Goal: Transaction & Acquisition: Purchase product/service

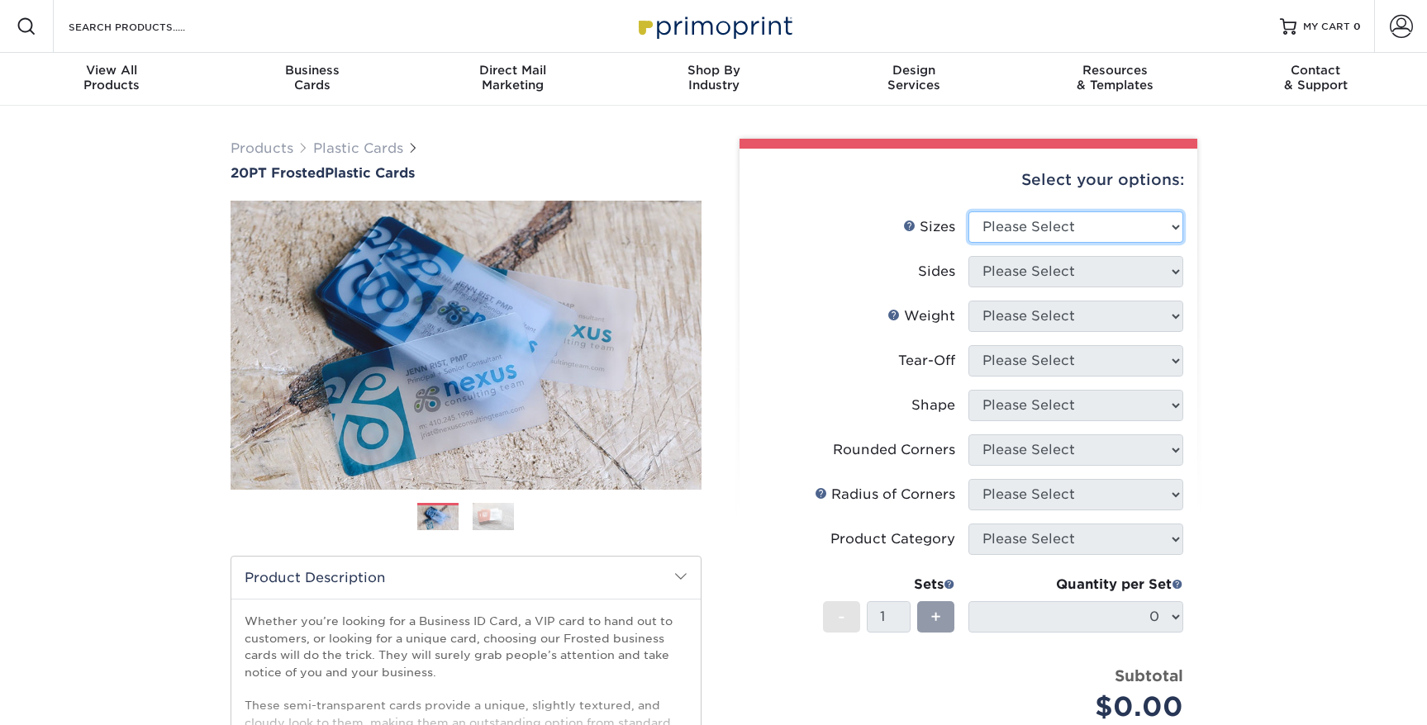
click at [1080, 222] on select "Please Select 2" x 3.5" 2" x 8" 2.12" x 3.375" 2.5" x 2.5" 4.25" x 6"" at bounding box center [1075, 226] width 215 height 31
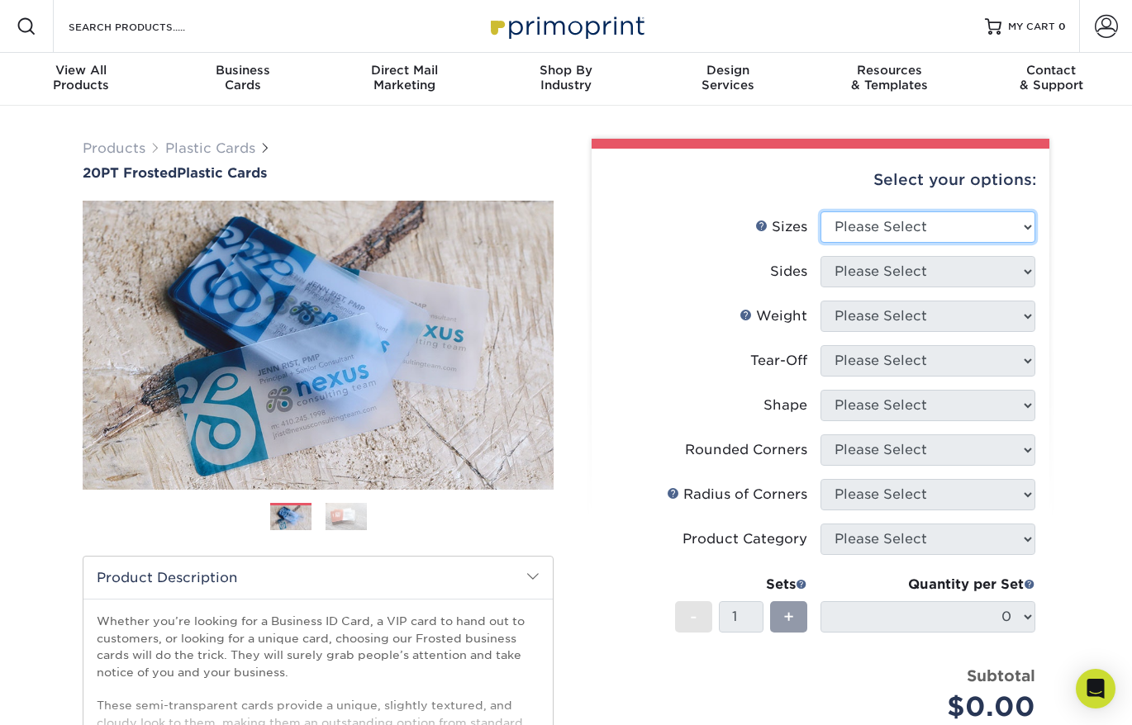
click at [900, 238] on select "Please Select 2" x 3.5" 2" x 8" 2.12" x 3.375" 2.5" x 2.5" 4.25" x 6"" at bounding box center [927, 226] width 215 height 31
select select "2.00x3.50"
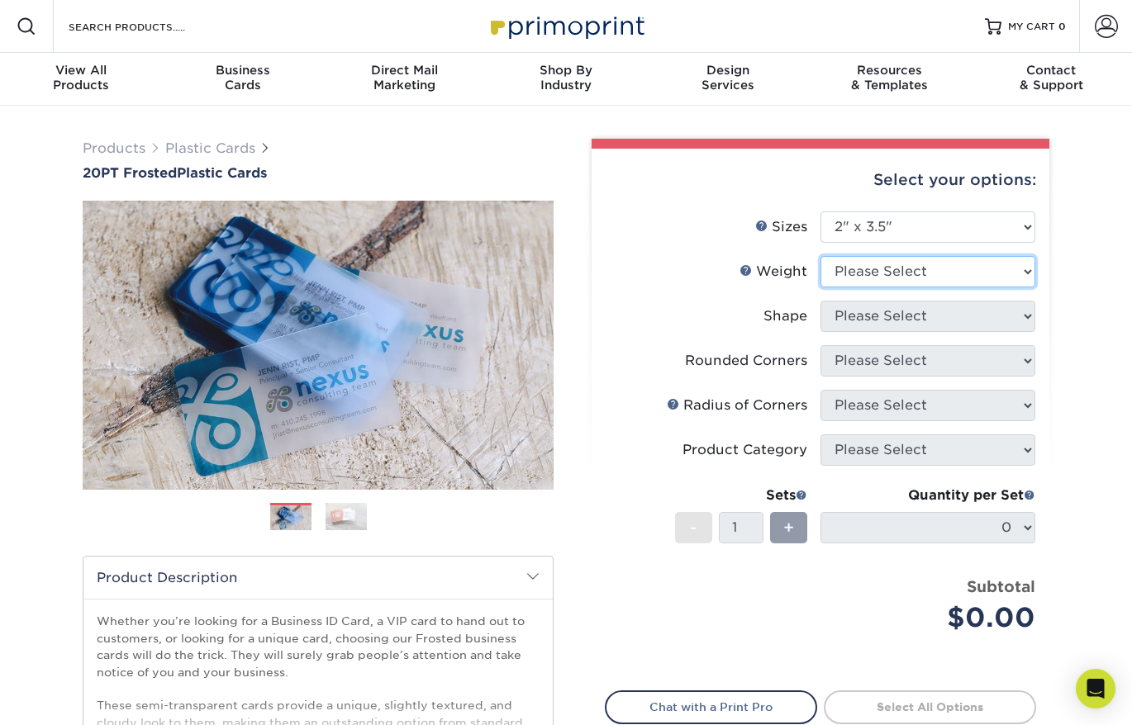
click at [894, 273] on select "Please Select 20PT Frosted Plastic 20PT Frosted Plastic" at bounding box center [927, 271] width 215 height 31
select select "20PT Frosted Plastic"
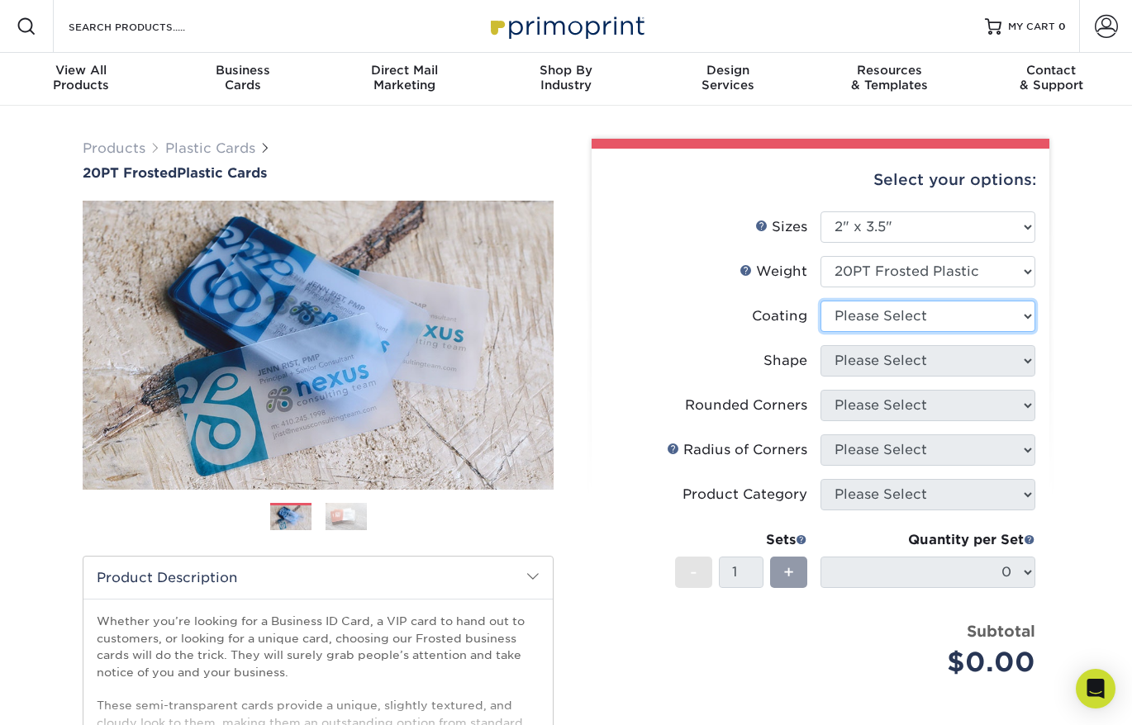
click at [881, 315] on select at bounding box center [927, 316] width 215 height 31
select select "3e7618de-abca-4bda-9f97-8b9129e913d8"
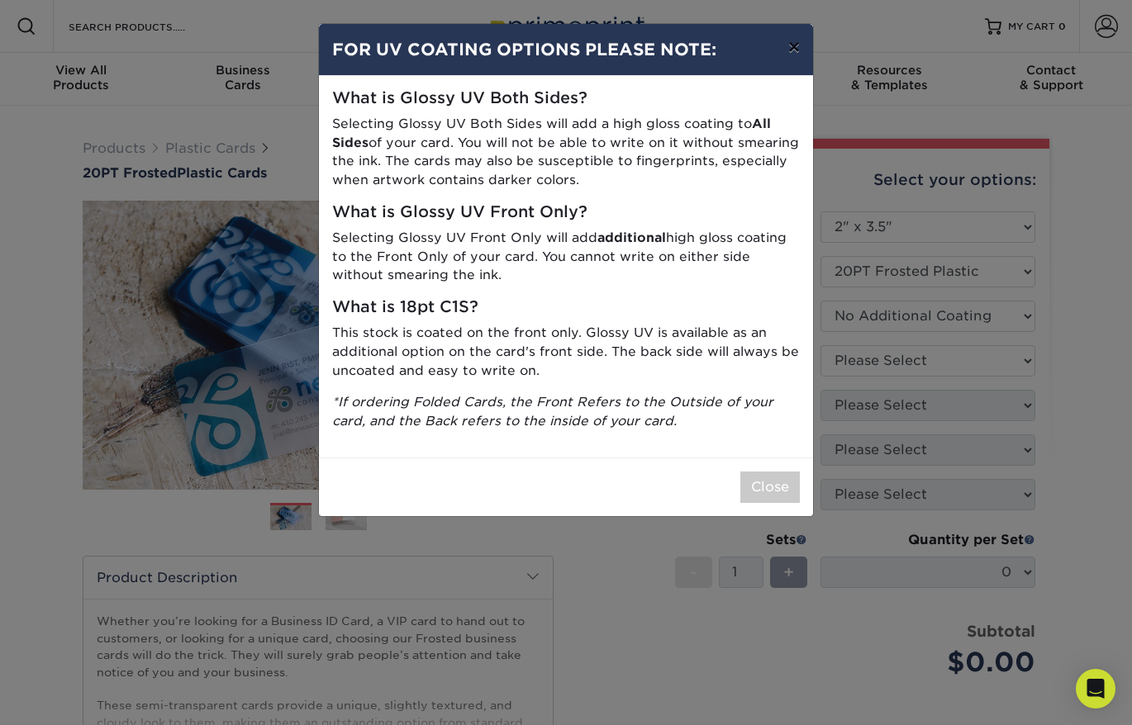
click at [790, 50] on button "×" at bounding box center [794, 47] width 38 height 46
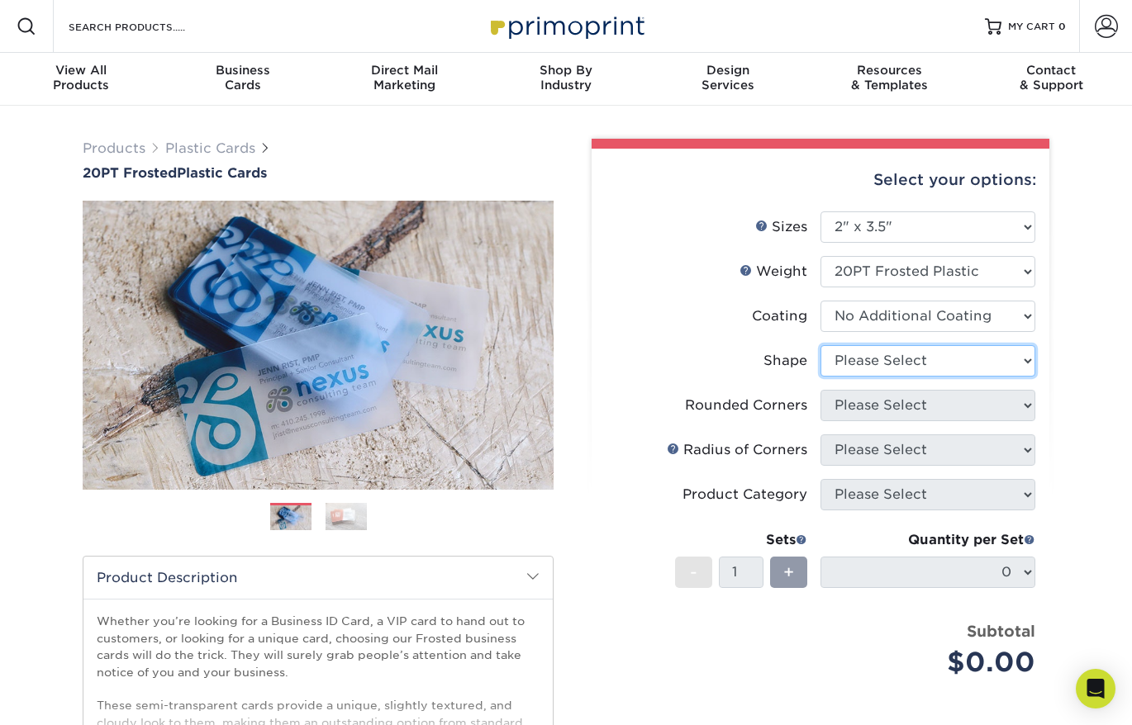
click at [909, 362] on select "Please Select Oval Standard" at bounding box center [927, 360] width 215 height 31
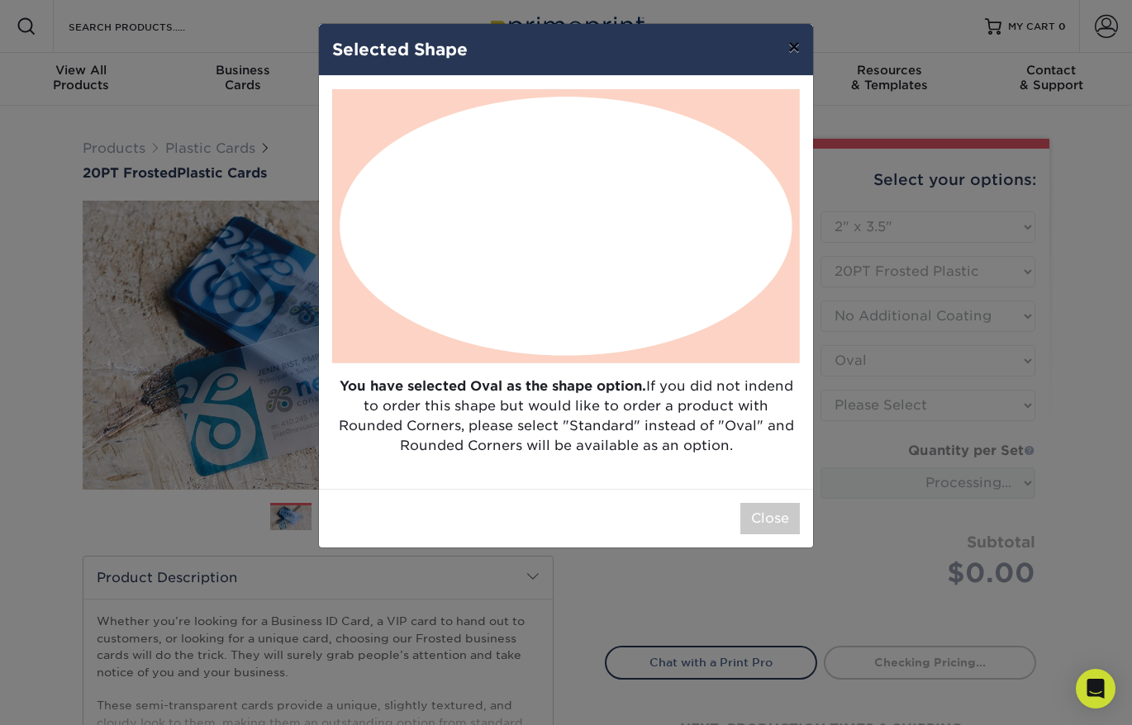
click at [794, 51] on button "×" at bounding box center [794, 47] width 38 height 46
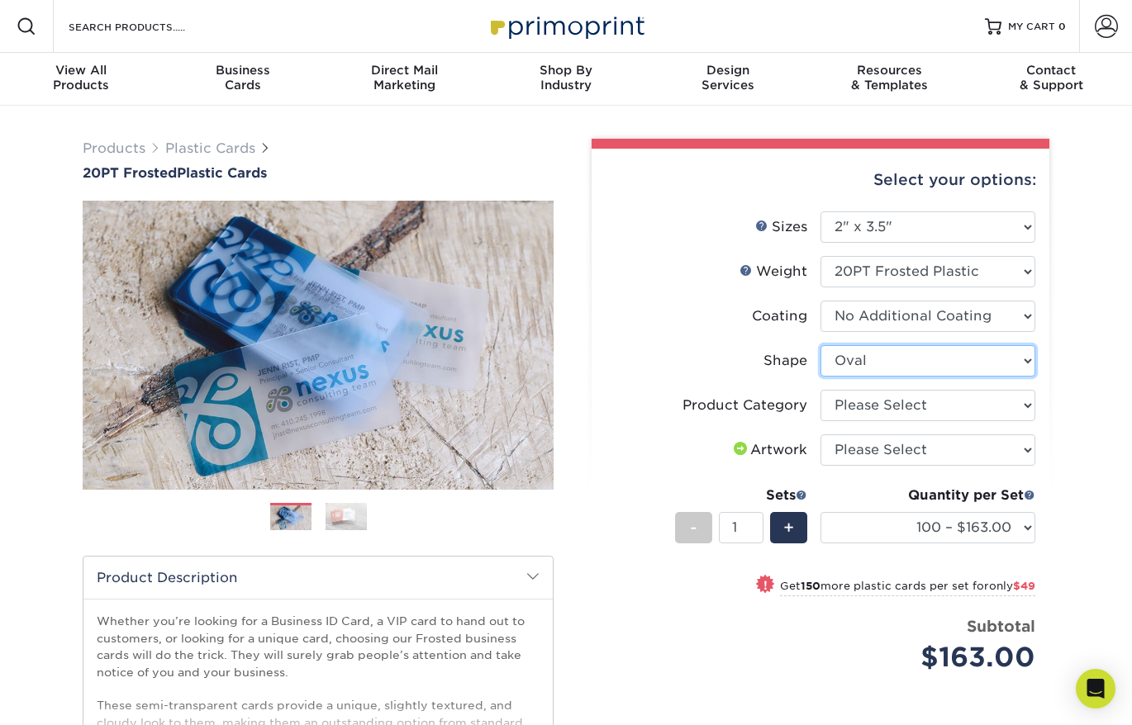
click at [908, 368] on select "Please Select Oval Standard" at bounding box center [927, 360] width 215 height 31
select select "standard"
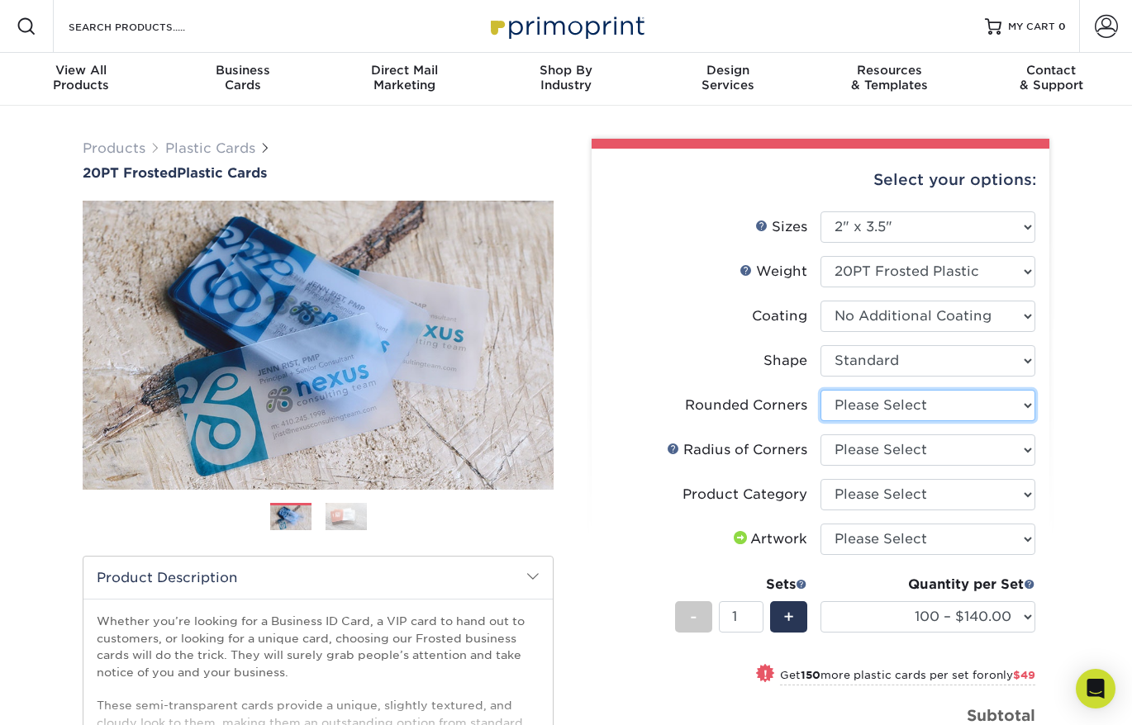
click at [879, 408] on select "Please Select Yes - Round 4 Corners" at bounding box center [927, 405] width 215 height 31
select select "7672df9e-0e0a-464d-8e1f-920c575e4da3"
click at [876, 448] on select "Please Select Rounded 1/8" Rounded 1/4"" at bounding box center [927, 450] width 215 height 31
select select "589680c7-ee9a-431b-9d12-d7aeb1386a97"
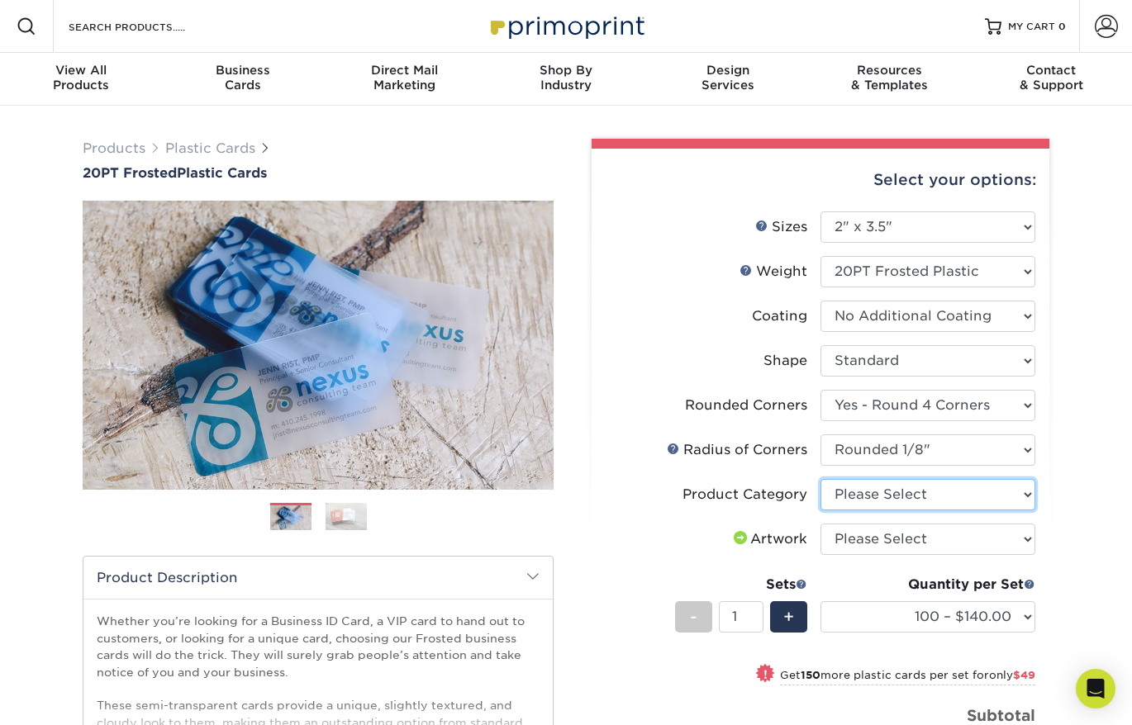
click at [879, 493] on select "Please Select Business Cards" at bounding box center [927, 494] width 215 height 31
select select "3b5148f1-0588-4f88-a218-97bcfdce65c1"
click at [891, 535] on select "Please Select I will upload files I need a design - $100" at bounding box center [927, 539] width 215 height 31
select select "upload"
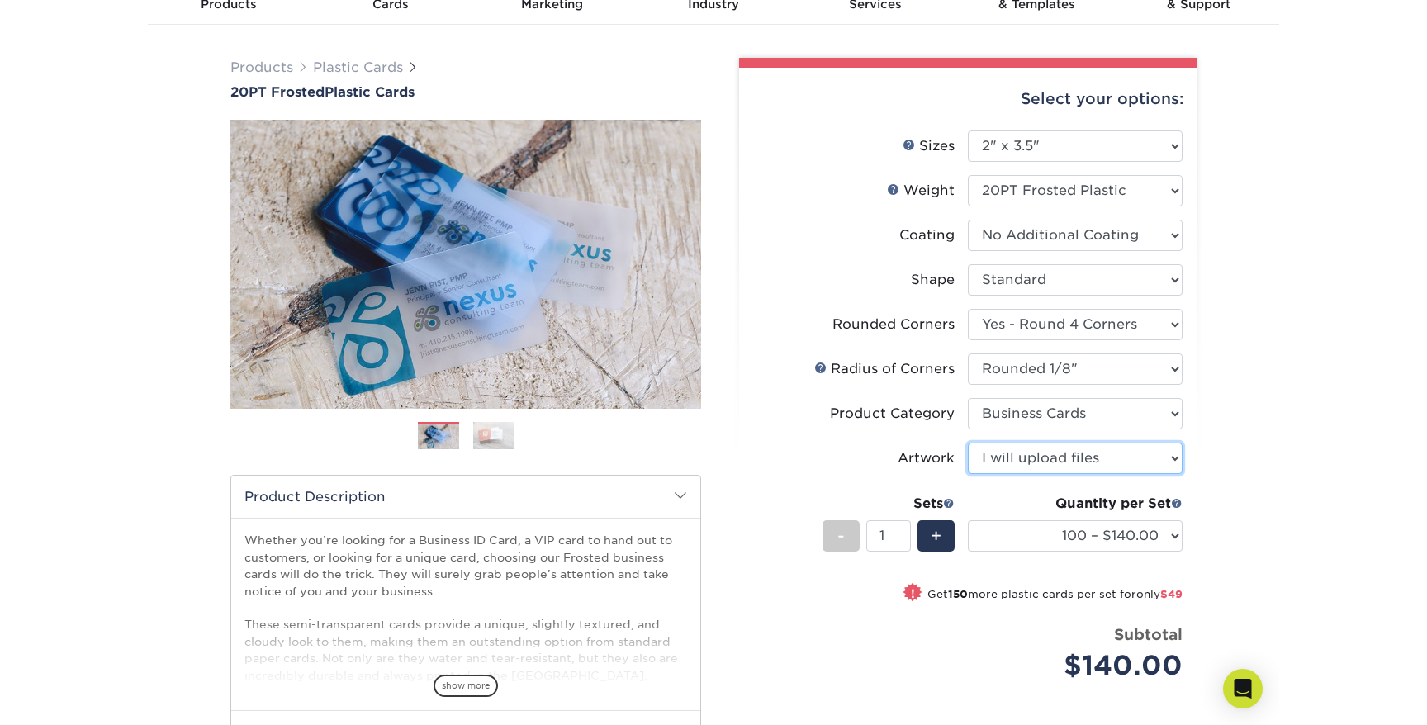
scroll to position [97, 0]
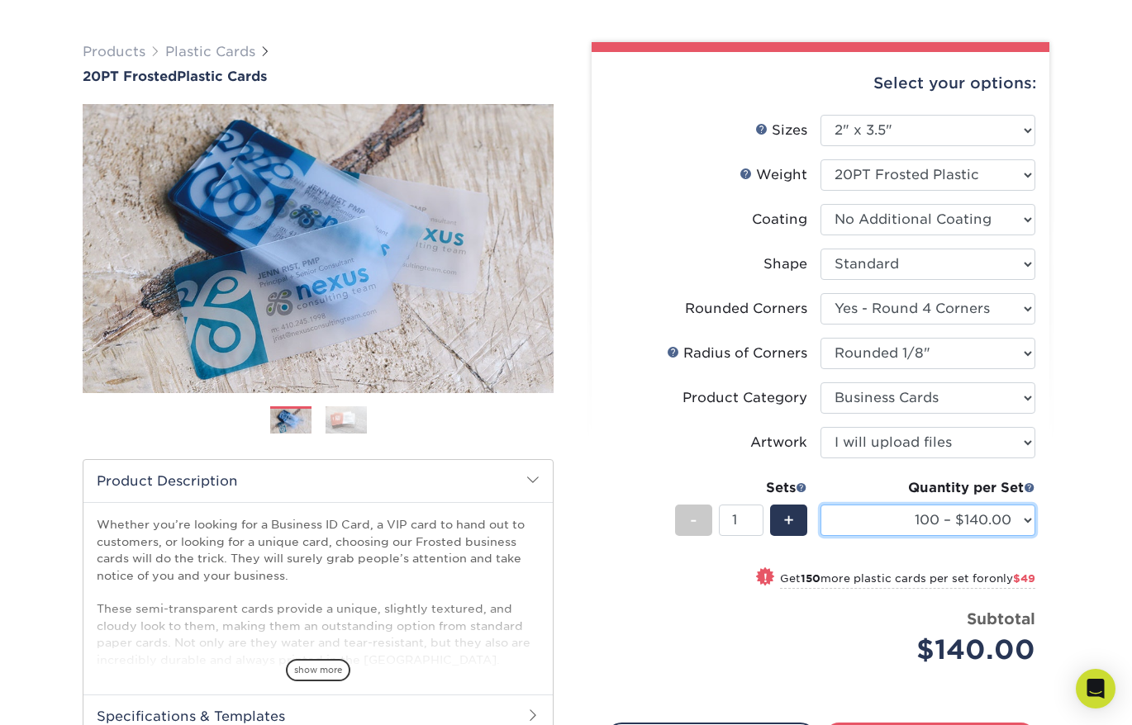
click at [987, 520] on select "100 – $140.00 250 – $189.00 500 – $243.00 1000 – $272.00 2500 – $657.00 5000 – …" at bounding box center [927, 520] width 215 height 31
click at [962, 516] on select "100 – $140.00 250 – $189.00 500 – $243.00 1000 – $272.00 2500 – $657.00 5000 – …" at bounding box center [927, 520] width 215 height 31
click at [349, 416] on img at bounding box center [345, 420] width 41 height 29
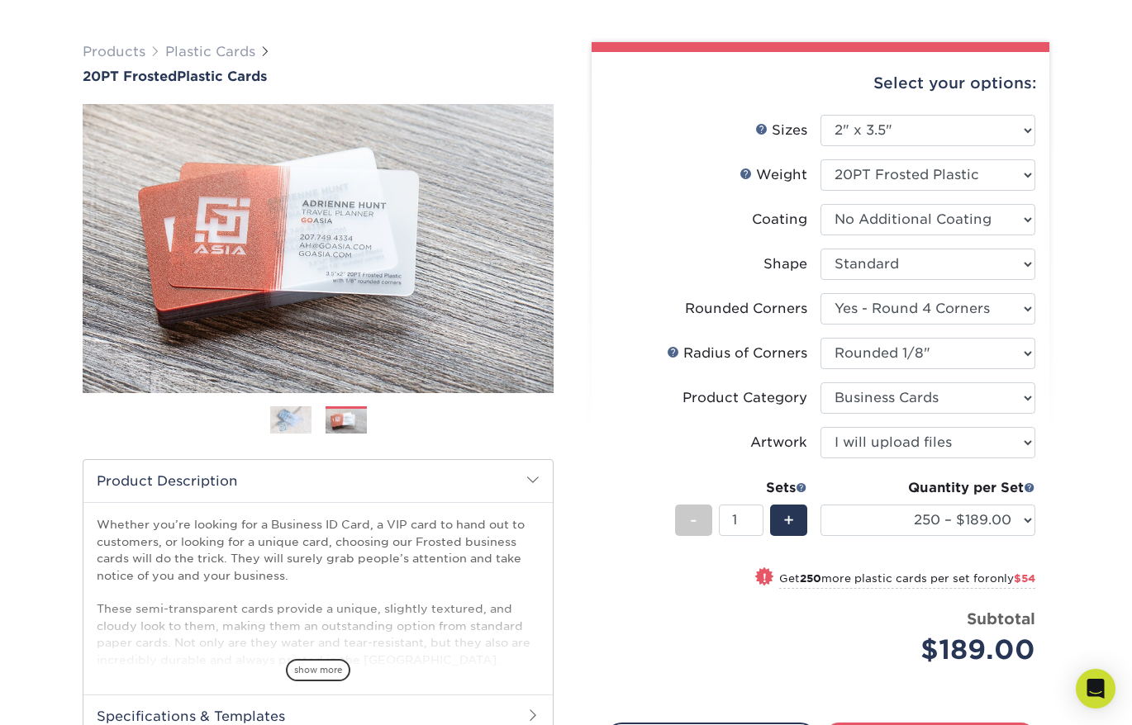
click at [295, 425] on img at bounding box center [290, 420] width 41 height 29
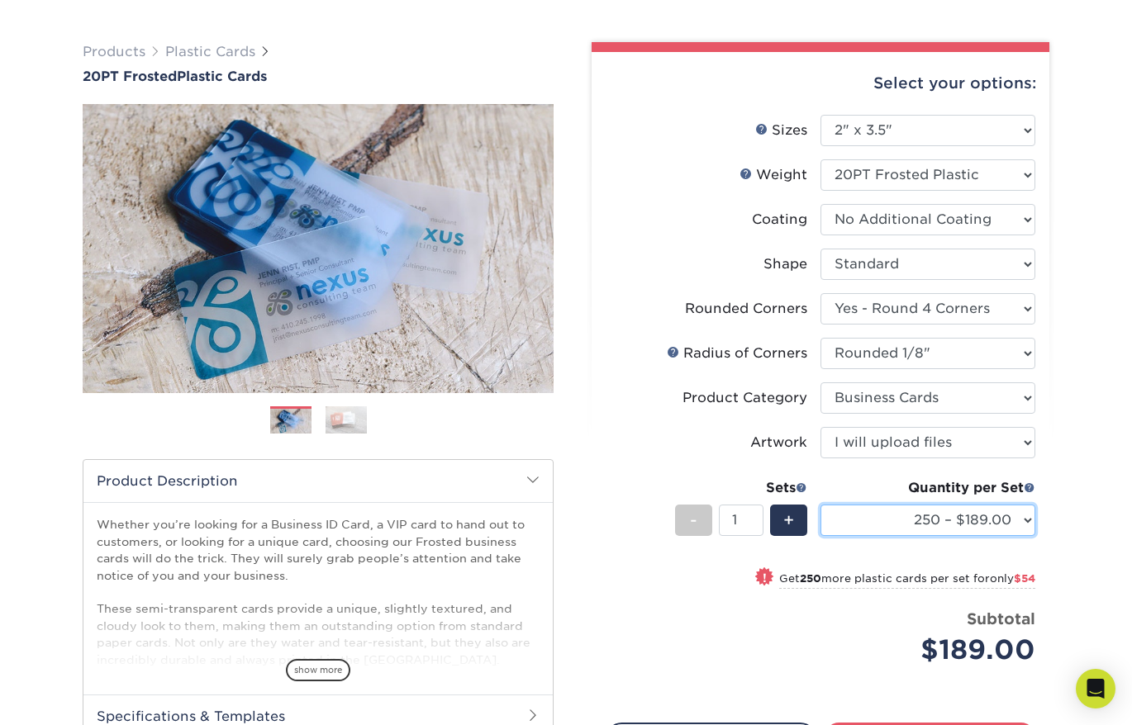
click at [966, 516] on select "100 – $140.00 250 – $189.00 500 – $243.00 1000 – $272.00 2500 – $657.00 5000 – …" at bounding box center [927, 520] width 215 height 31
select select "100 – $140.00"
